Goal: Information Seeking & Learning: Learn about a topic

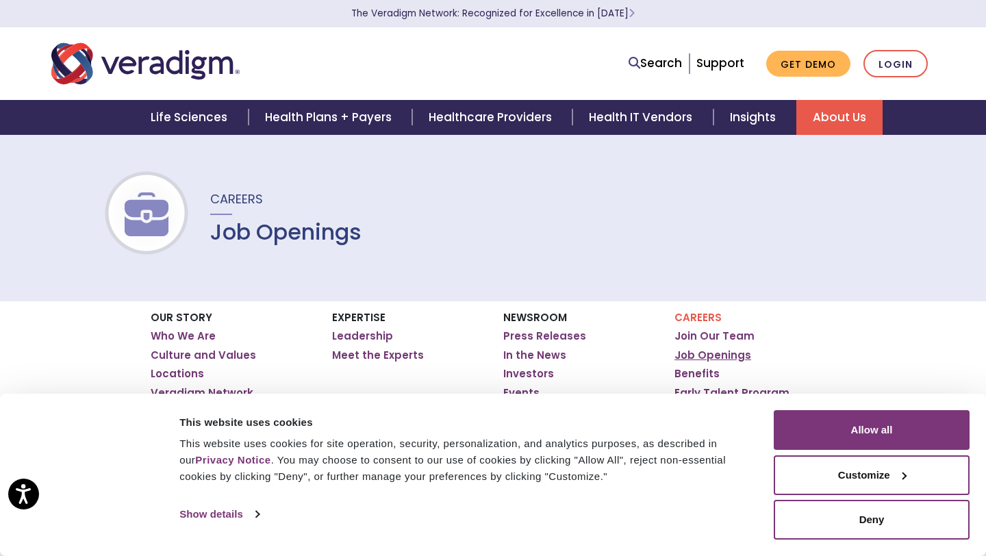
click at [722, 359] on link "Job Openings" at bounding box center [712, 355] width 77 height 14
click at [707, 354] on link "Job Openings" at bounding box center [712, 355] width 77 height 14
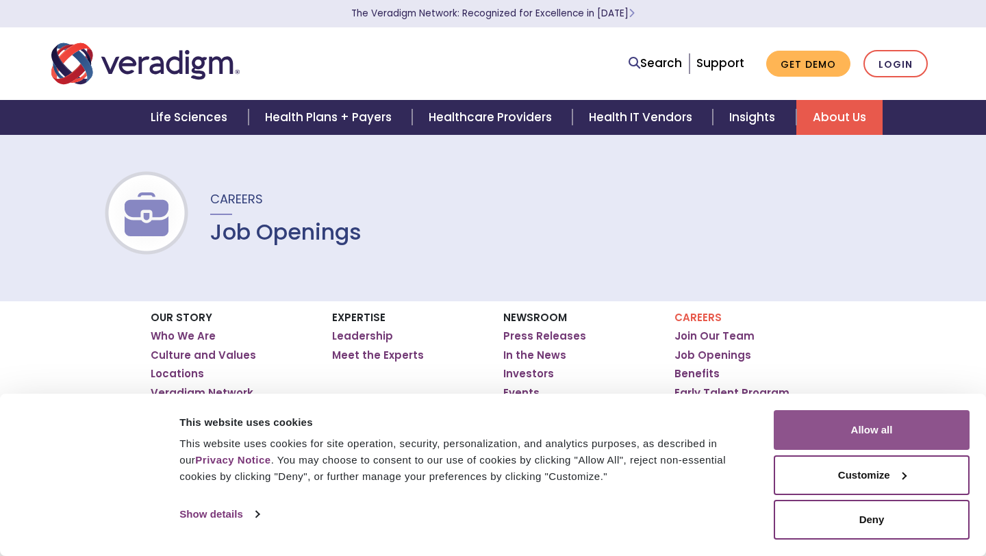
click at [854, 436] on button "Allow all" at bounding box center [872, 430] width 196 height 40
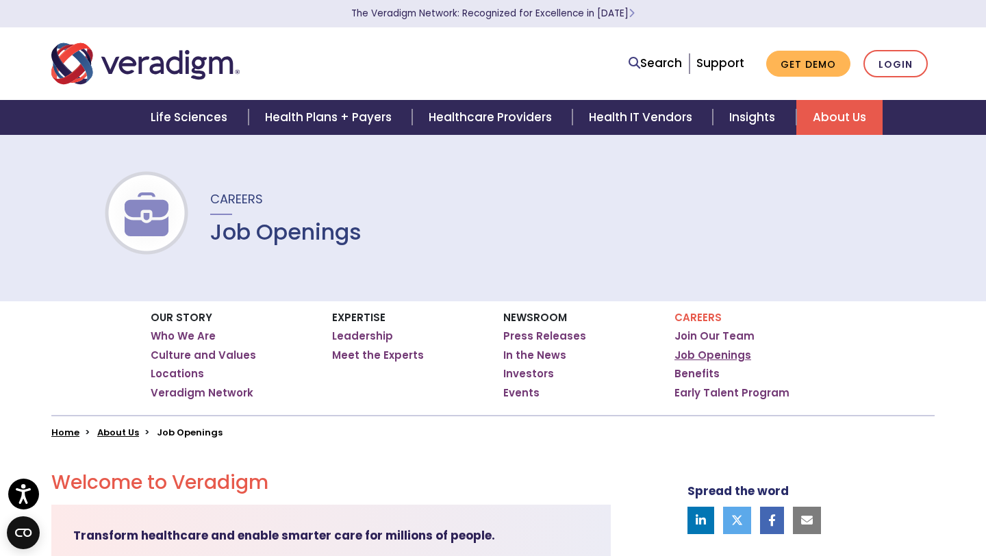
click at [724, 354] on link "Job Openings" at bounding box center [712, 355] width 77 height 14
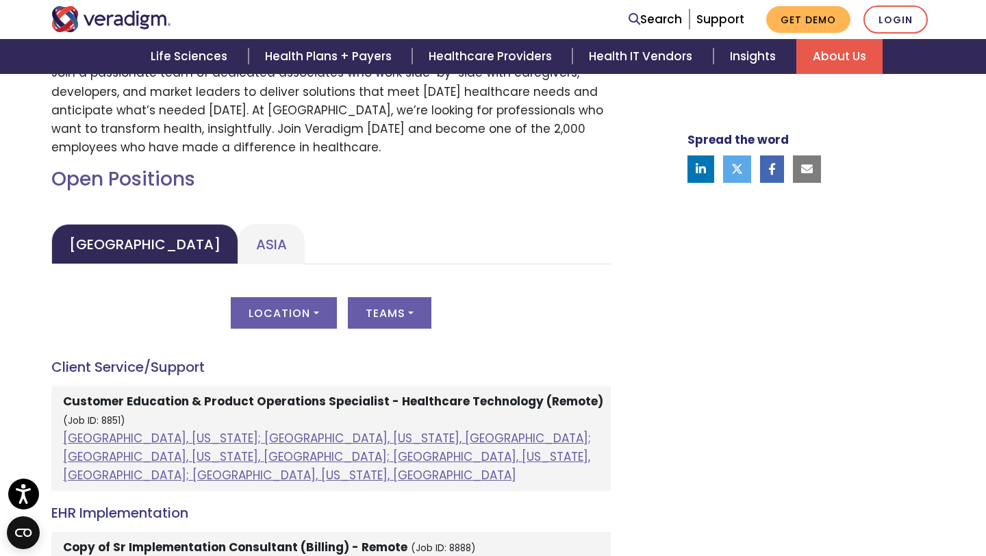
scroll to position [562, 0]
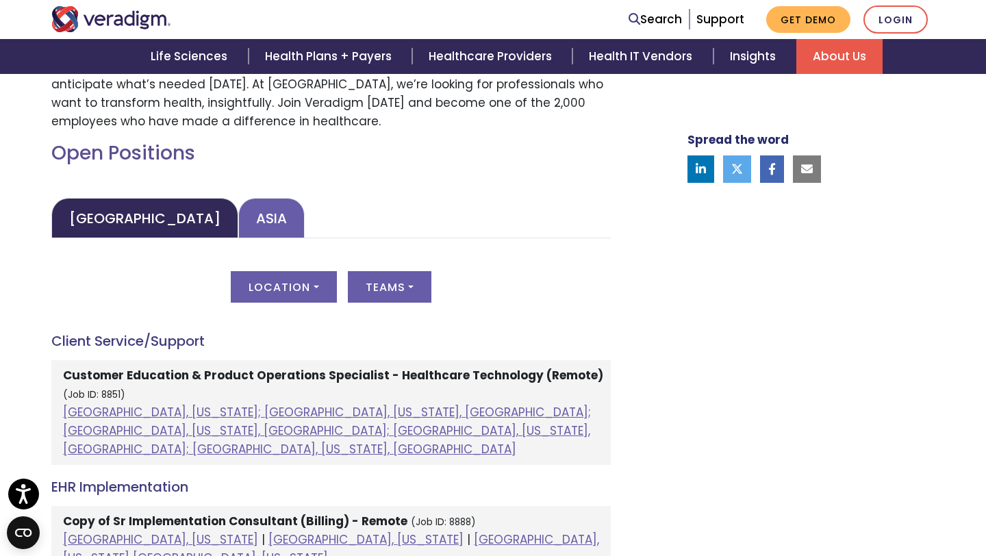
click at [238, 230] on link "Asia" at bounding box center [271, 218] width 66 height 40
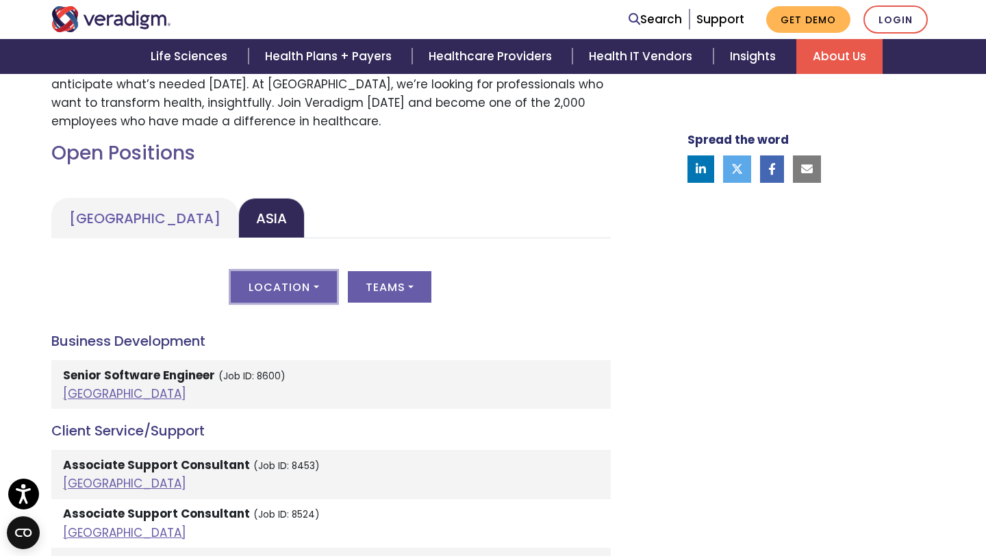
click at [302, 279] on button "Location" at bounding box center [283, 286] width 105 height 31
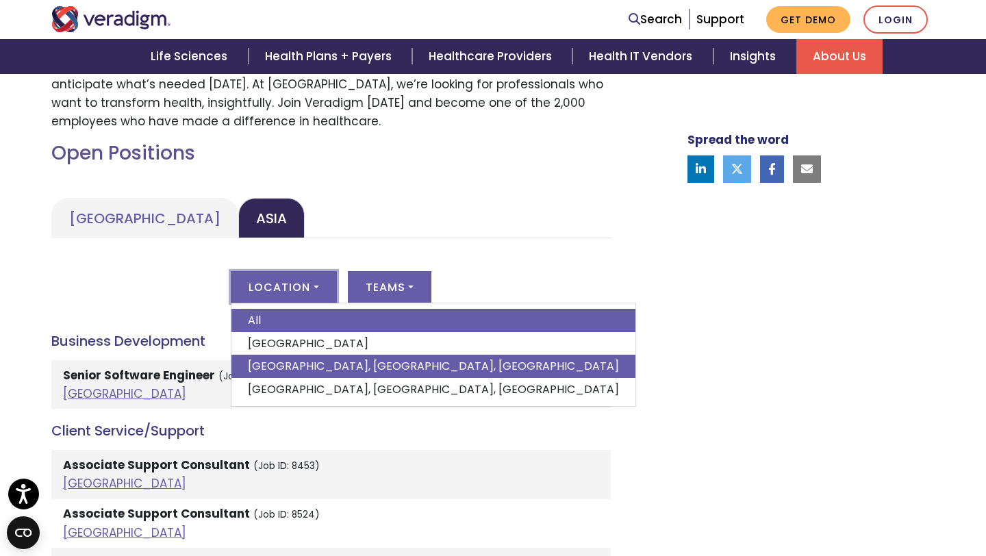
click at [274, 364] on link "Pune, Maharashtra, India" at bounding box center [433, 366] width 404 height 23
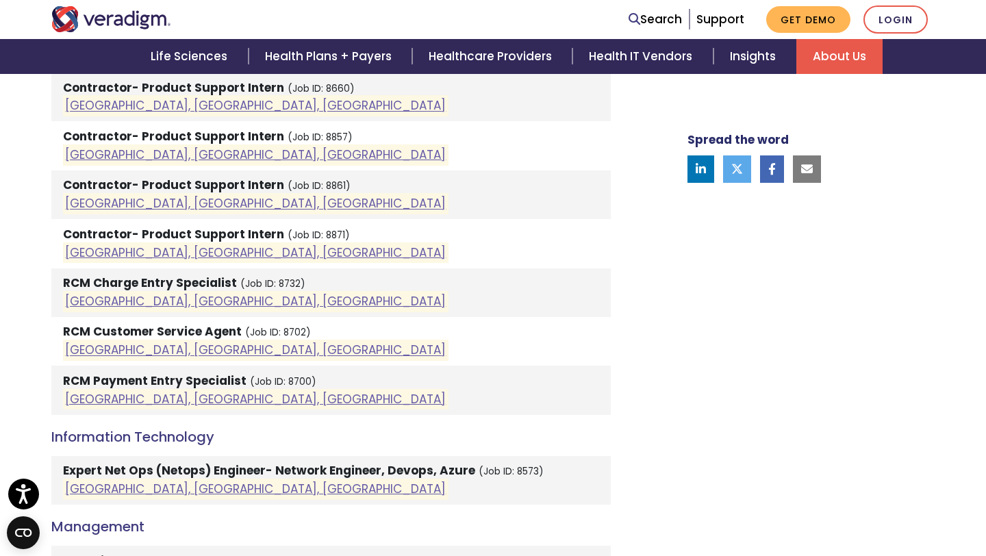
scroll to position [846, 0]
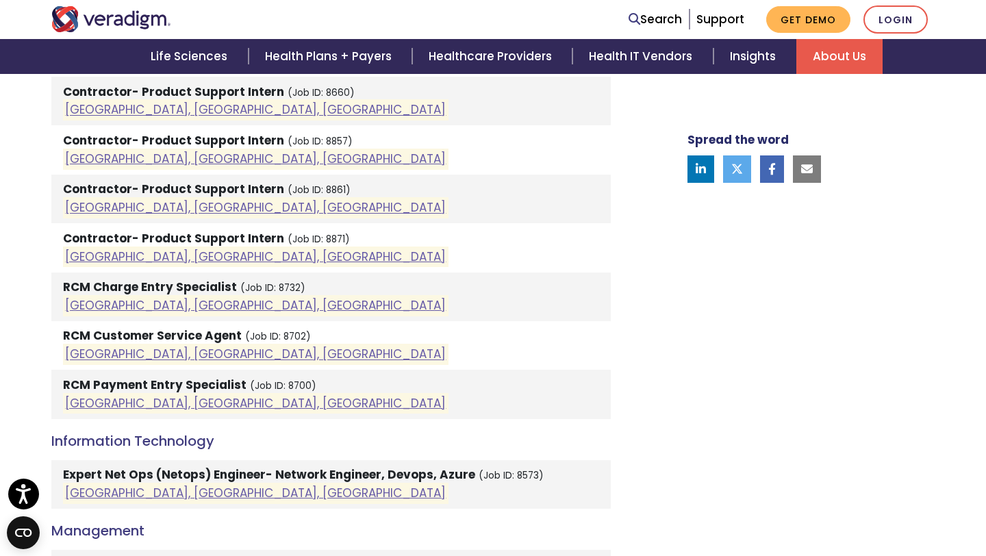
click at [148, 388] on strong "RCM Payment Entry Specialist" at bounding box center [154, 385] width 183 height 16
click at [116, 401] on link "[GEOGRAPHIC_DATA], [GEOGRAPHIC_DATA], [GEOGRAPHIC_DATA]" at bounding box center [255, 403] width 381 height 16
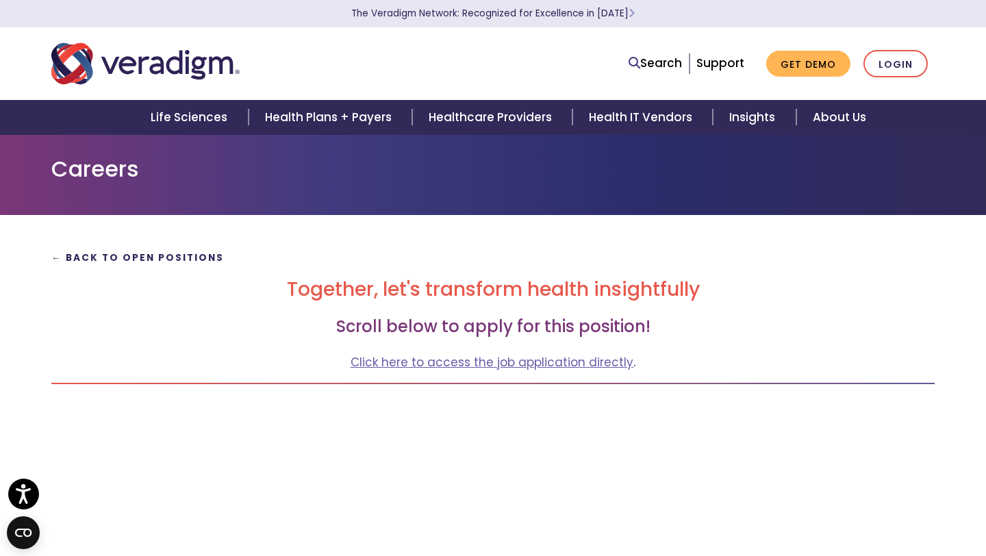
click at [179, 257] on strong "← Back to Open Positions" at bounding box center [137, 257] width 173 height 13
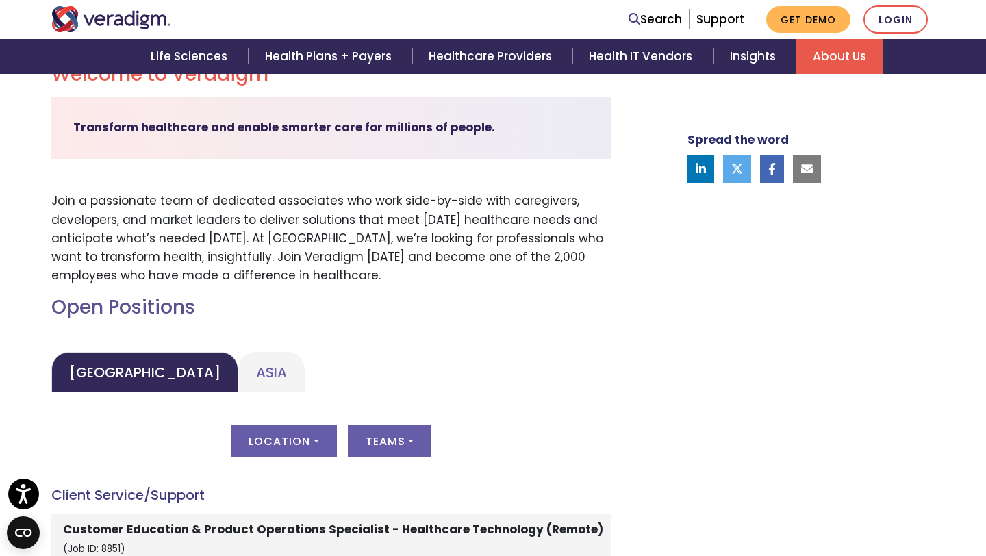
scroll to position [471, 0]
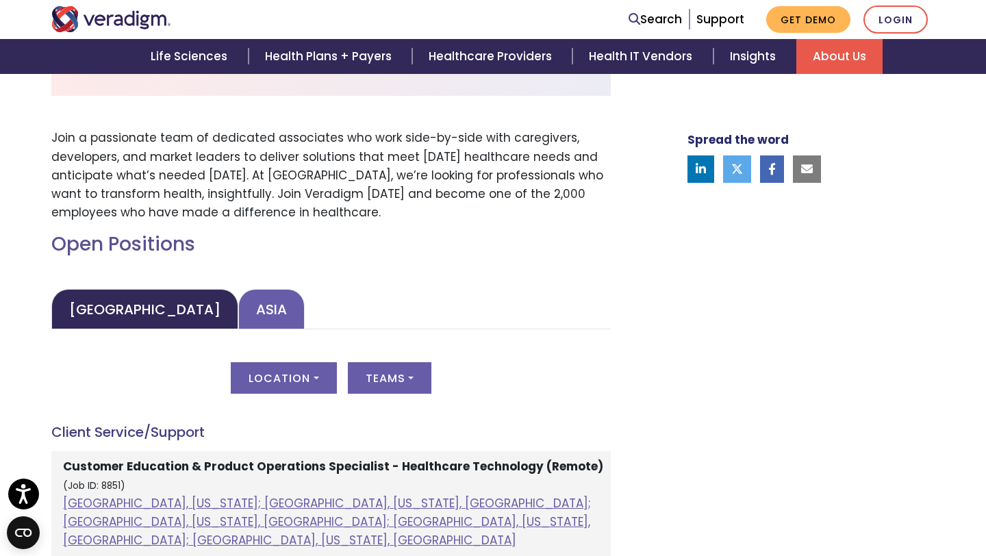
click at [239, 312] on link "Asia" at bounding box center [271, 309] width 66 height 40
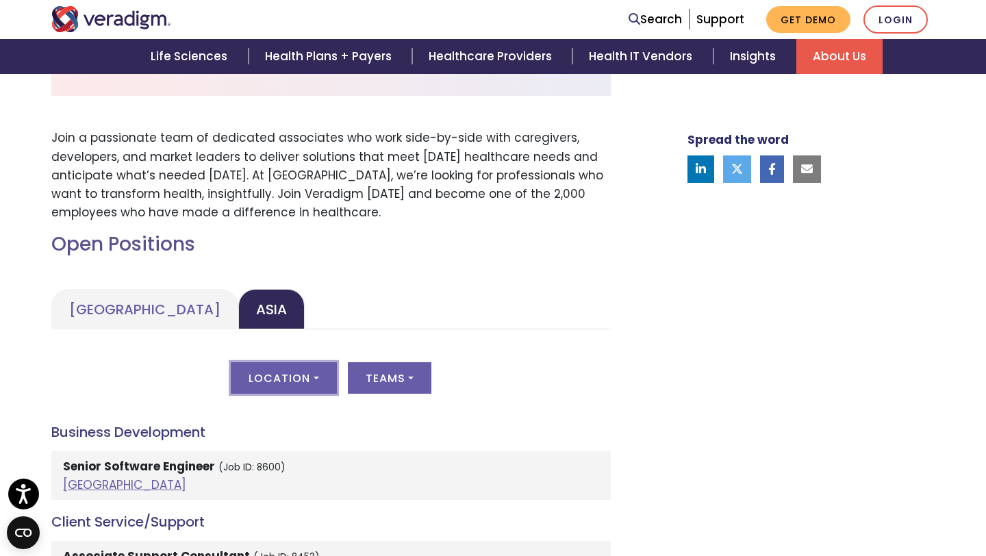
click at [314, 376] on button "Location" at bounding box center [283, 377] width 105 height 31
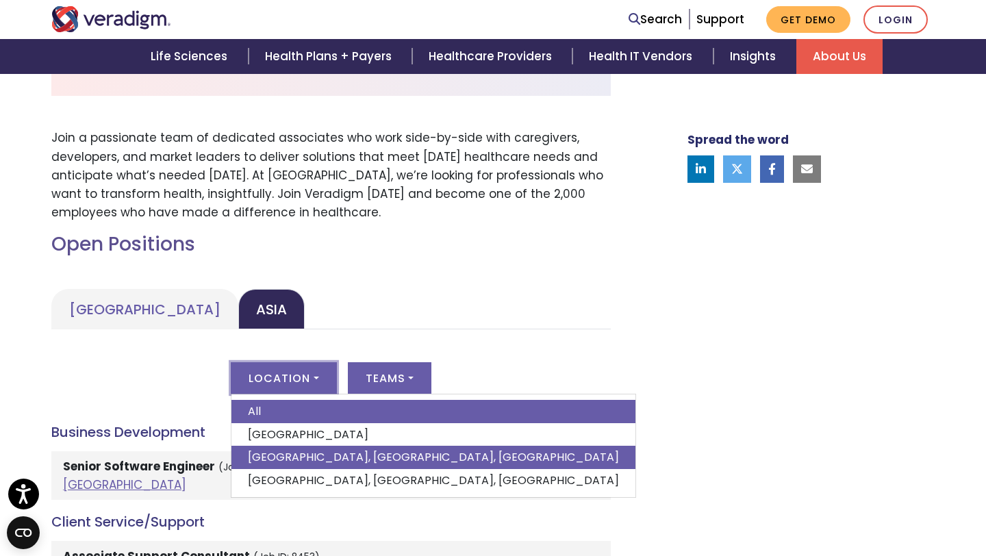
click at [277, 465] on link "[GEOGRAPHIC_DATA], [GEOGRAPHIC_DATA], [GEOGRAPHIC_DATA]" at bounding box center [433, 457] width 404 height 23
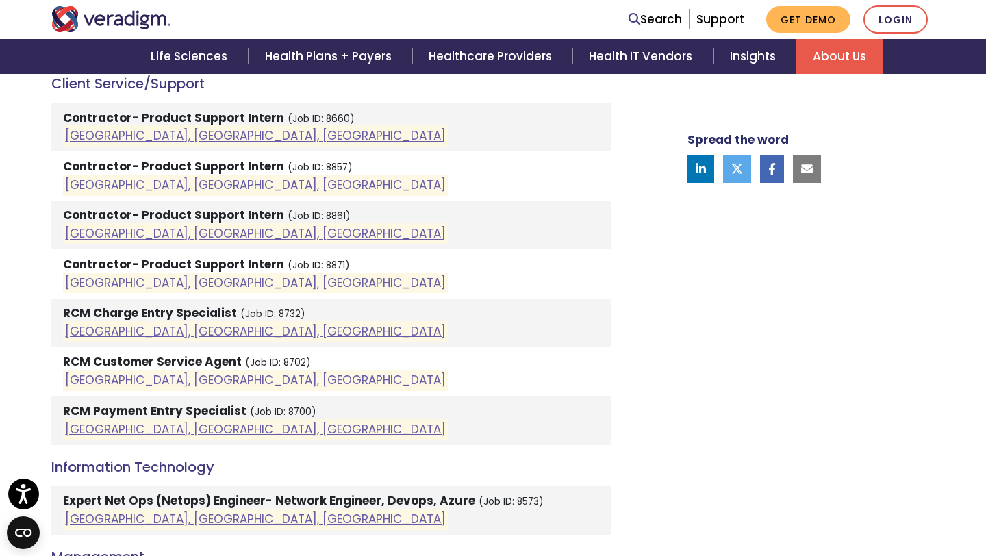
scroll to position [819, 0]
click at [175, 329] on link "[GEOGRAPHIC_DATA], [GEOGRAPHIC_DATA], [GEOGRAPHIC_DATA]" at bounding box center [255, 332] width 381 height 16
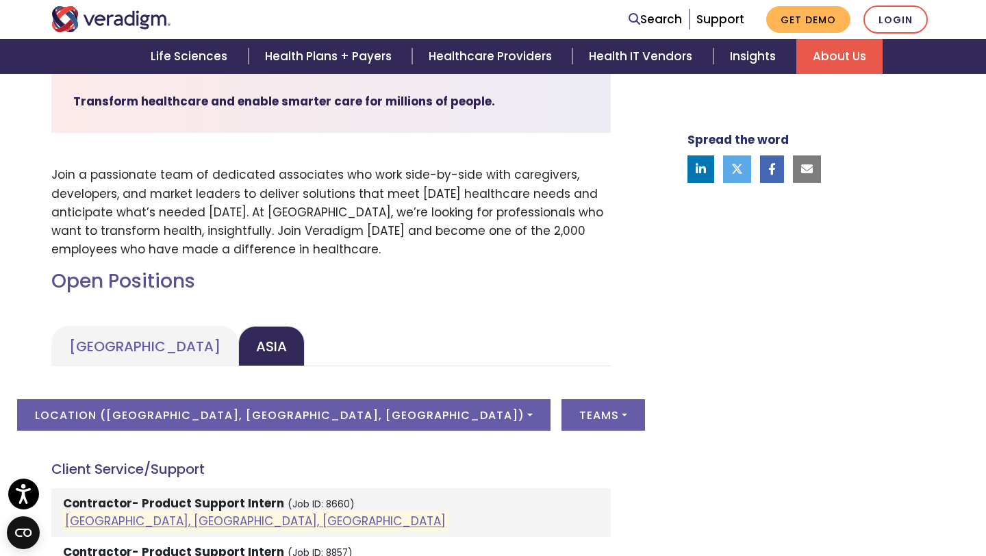
scroll to position [471, 0]
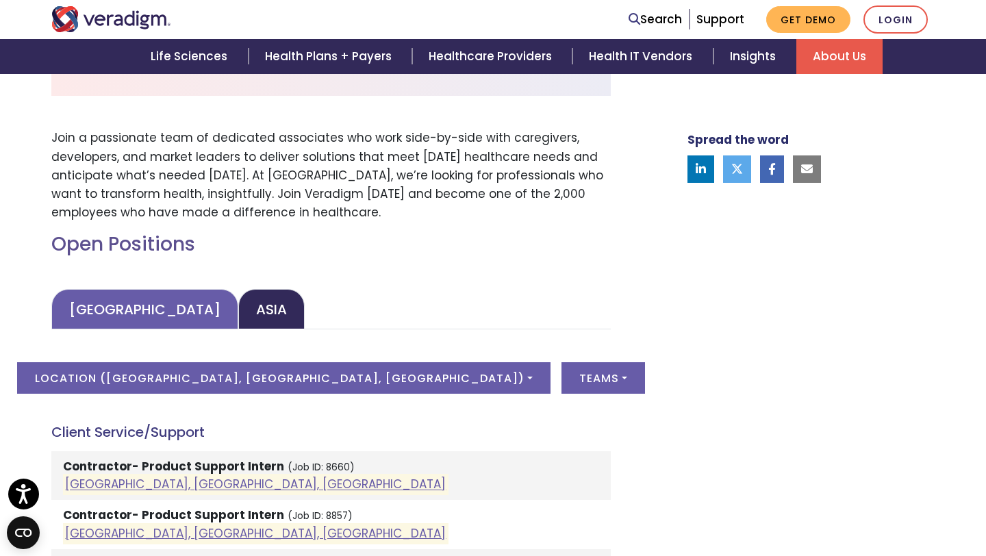
click at [155, 296] on link "[GEOGRAPHIC_DATA]" at bounding box center [144, 309] width 187 height 40
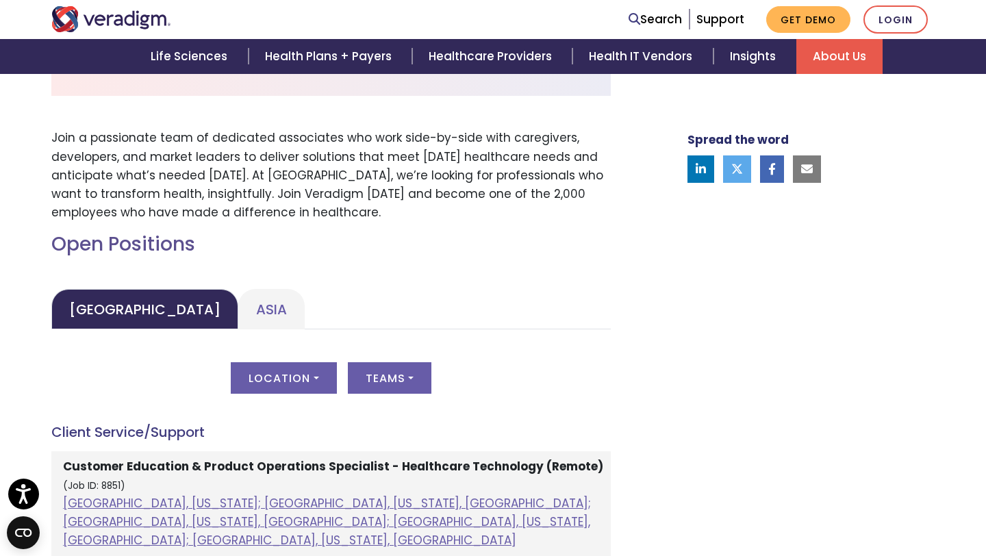
click at [304, 383] on button "Location" at bounding box center [283, 377] width 105 height 31
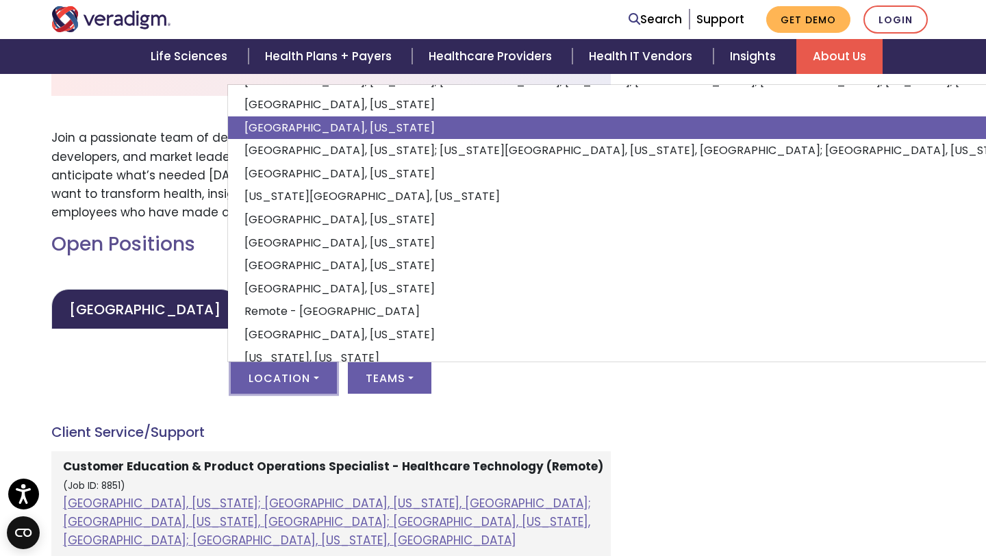
scroll to position [125, 0]
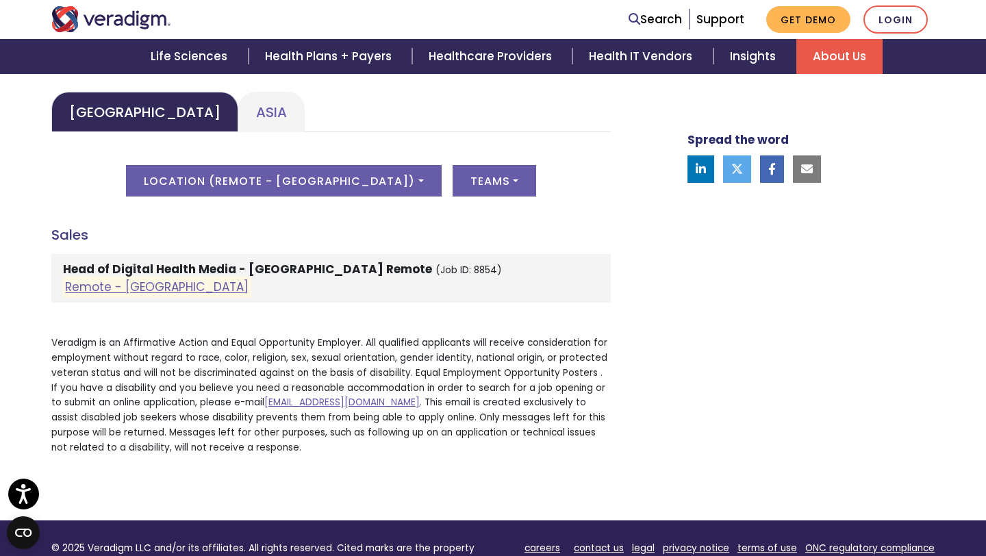
scroll to position [665, 0]
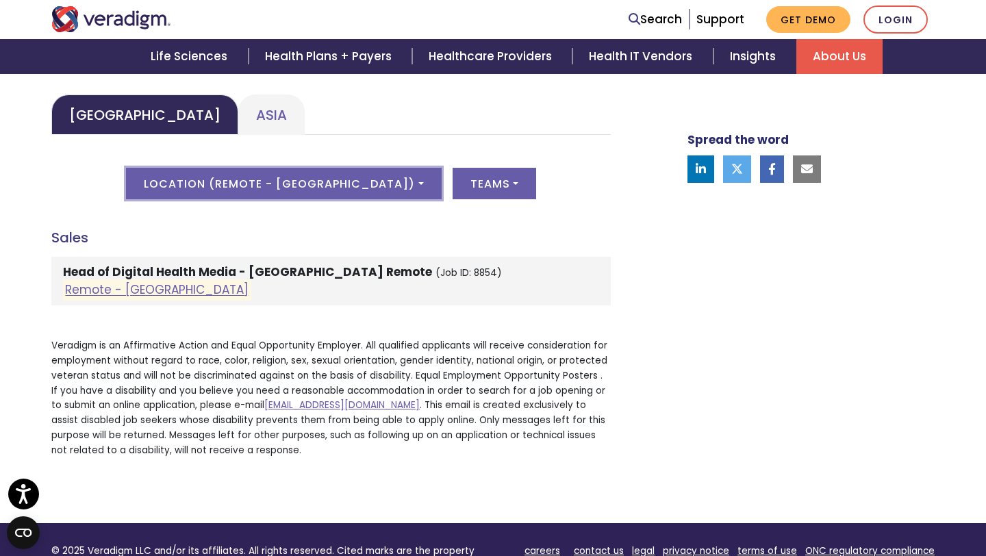
click at [355, 192] on button "Location ( Remote - [GEOGRAPHIC_DATA] )" at bounding box center [283, 183] width 315 height 31
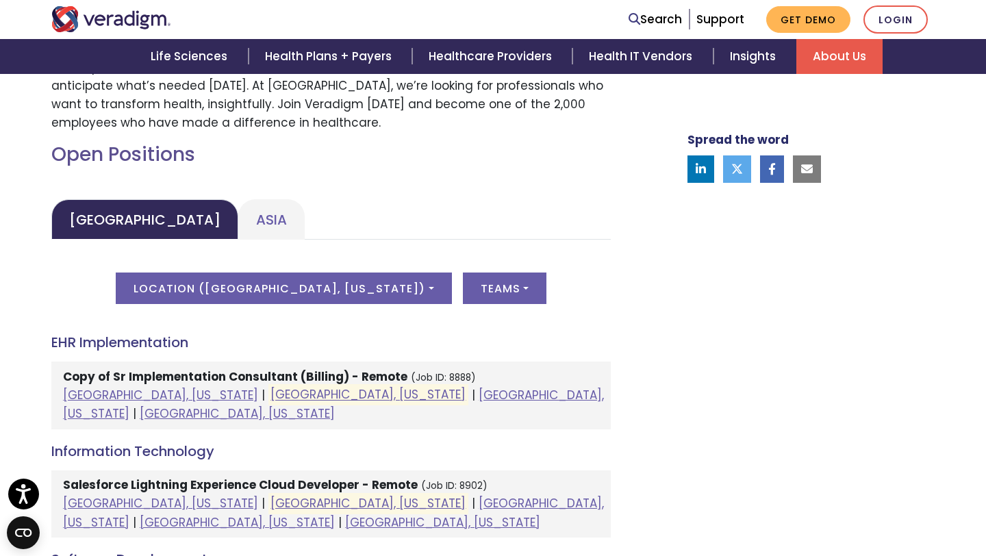
scroll to position [557, 0]
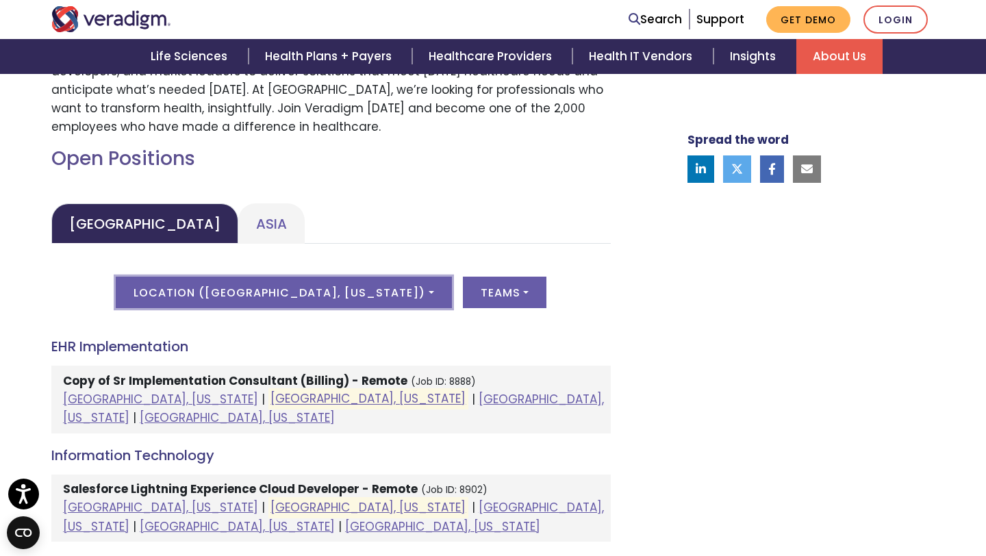
click at [374, 292] on button "Location ( Chicago, Illinois )" at bounding box center [283, 292] width 335 height 31
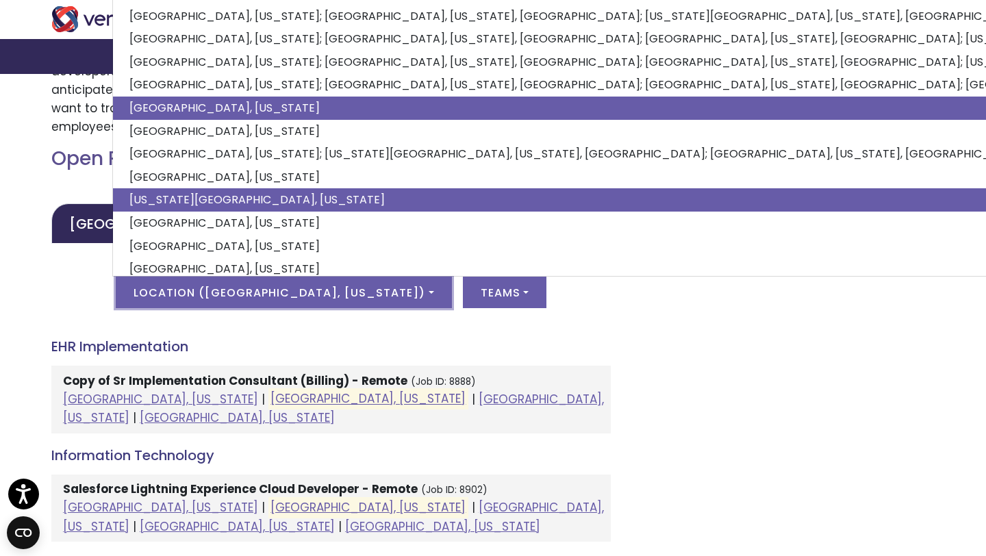
scroll to position [0, 0]
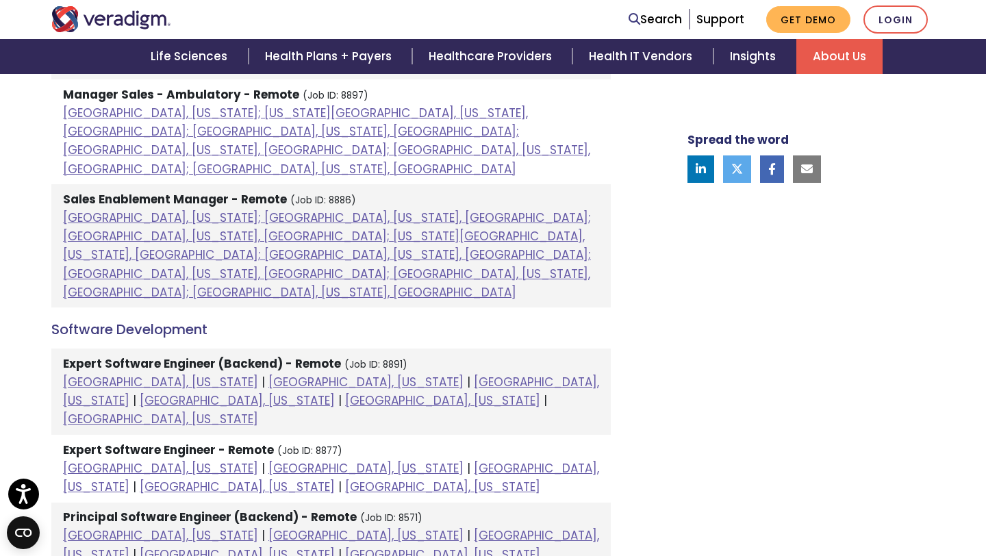
scroll to position [1563, 0]
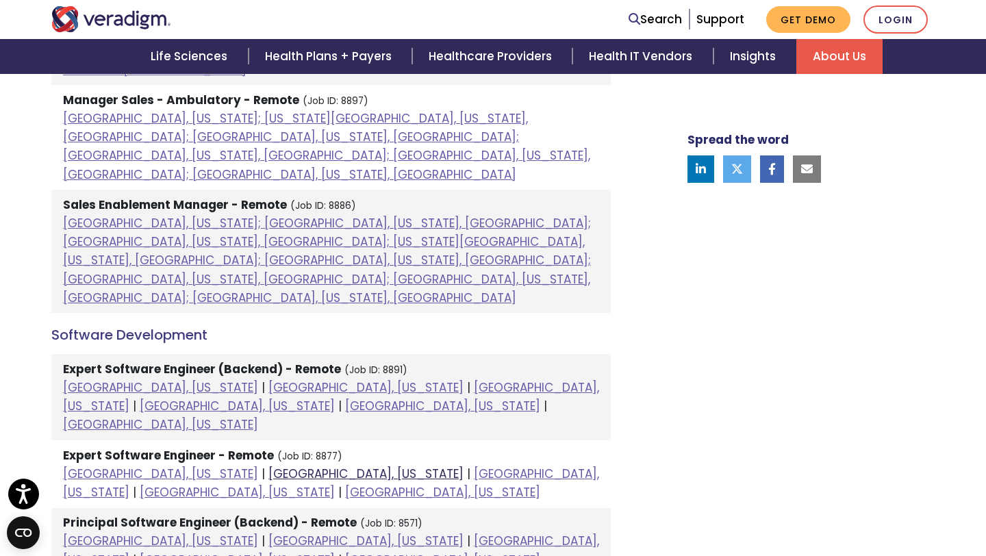
click at [268, 466] on link "Dallas, Texas" at bounding box center [365, 474] width 195 height 16
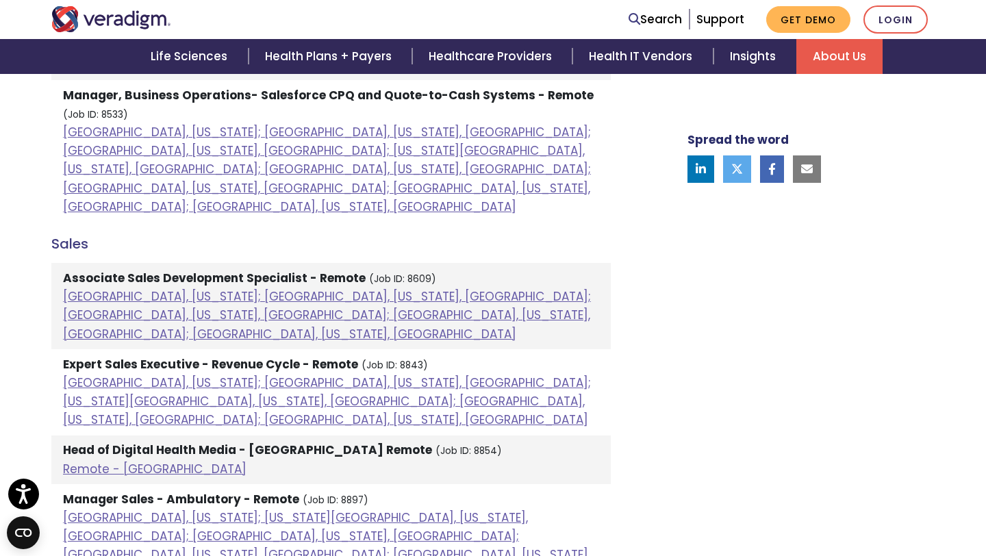
scroll to position [1172, 0]
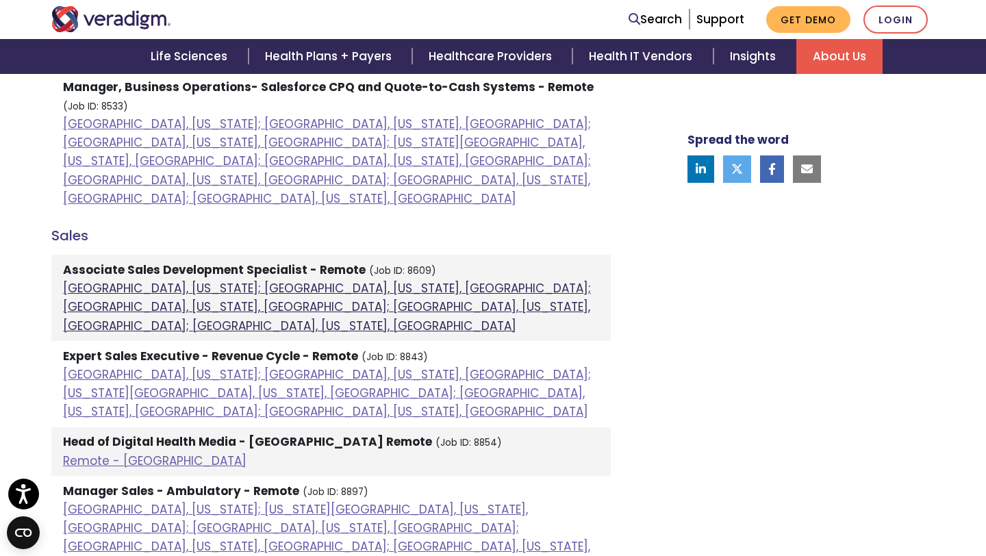
click at [293, 280] on link "Atlanta, Georgia; Orlando, Florida, United States; Phoenix, Arizona, United Sta…" at bounding box center [327, 306] width 528 height 53
